Goal: Task Accomplishment & Management: Complete application form

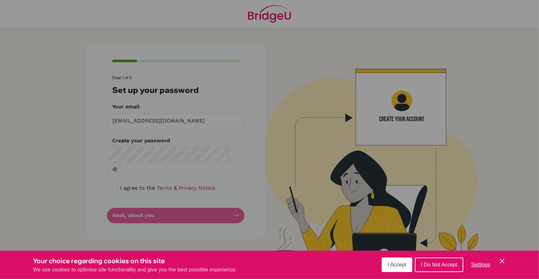
click at [504, 262] on icon "Cookie Control Close Icon" at bounding box center [503, 261] width 8 height 8
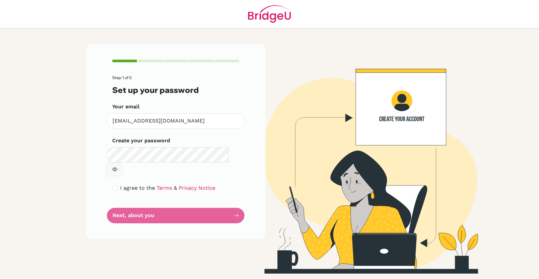
click at [198, 202] on form "Step 1 of 5 Set up your password Your email [EMAIL_ADDRESS][DOMAIN_NAME] Invali…" at bounding box center [175, 149] width 127 height 148
click at [215, 221] on div "Step 1 of 5 Set up your password Your email [EMAIL_ADDRESS][DOMAIN_NAME] Invali…" at bounding box center [176, 141] width 180 height 195
click at [237, 200] on form "Step 1 of 5 Set up your password Your email [EMAIL_ADDRESS][DOMAIN_NAME] Invali…" at bounding box center [175, 149] width 127 height 148
click at [118, 167] on icon "button" at bounding box center [114, 169] width 5 height 5
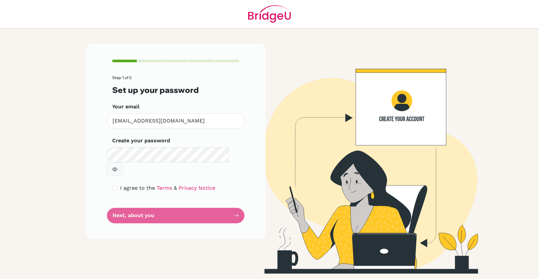
click at [238, 205] on form "Step 1 of 5 Set up your password Your email [EMAIL_ADDRESS][DOMAIN_NAME] Invali…" at bounding box center [175, 149] width 127 height 148
click at [114, 185] on input "checkbox" at bounding box center [114, 187] width 5 height 5
checkbox input "true"
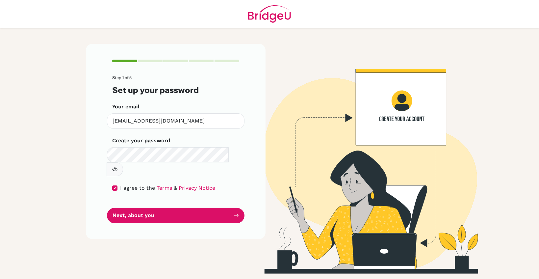
click at [158, 146] on div "Create your password Make sure it's at least 6 characters" at bounding box center [175, 157] width 127 height 40
click at [118, 167] on icon "button" at bounding box center [114, 169] width 5 height 4
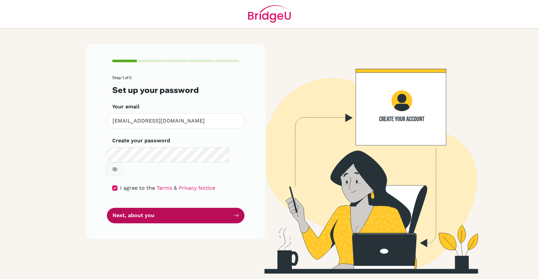
click at [200, 208] on button "Next, about you" at bounding box center [176, 215] width 138 height 15
